Goal: Navigation & Orientation: Find specific page/section

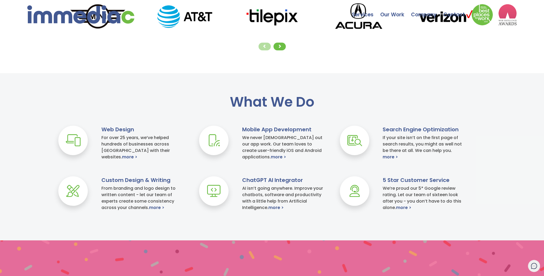
scroll to position [187, 0]
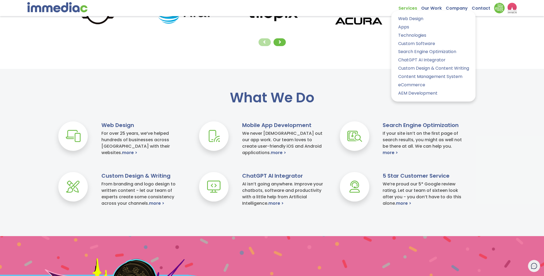
click at [407, 9] on link "Services" at bounding box center [409, 7] width 23 height 8
click at [405, 27] on link "Apps" at bounding box center [433, 27] width 76 height 8
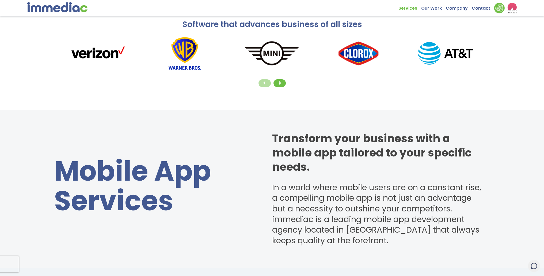
scroll to position [161, 0]
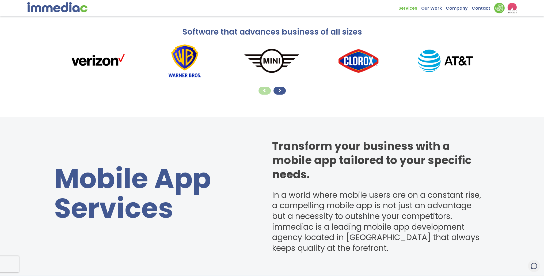
click at [281, 89] on span at bounding box center [280, 90] width 4 height 4
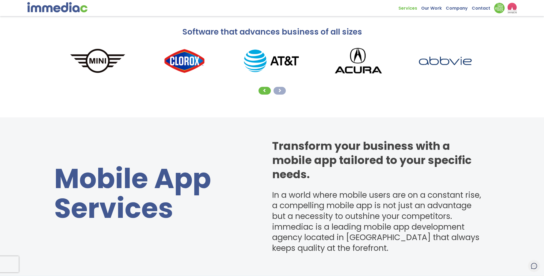
click at [281, 89] on span at bounding box center [280, 90] width 4 height 4
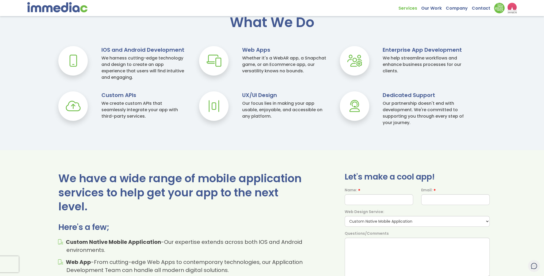
scroll to position [455, 0]
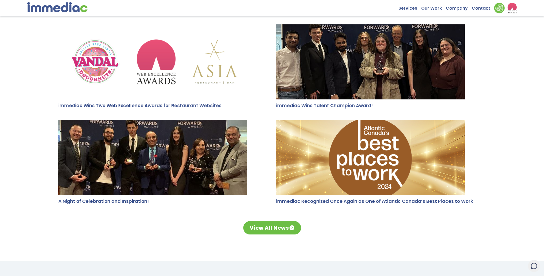
scroll to position [1098, 0]
